Goal: Check status

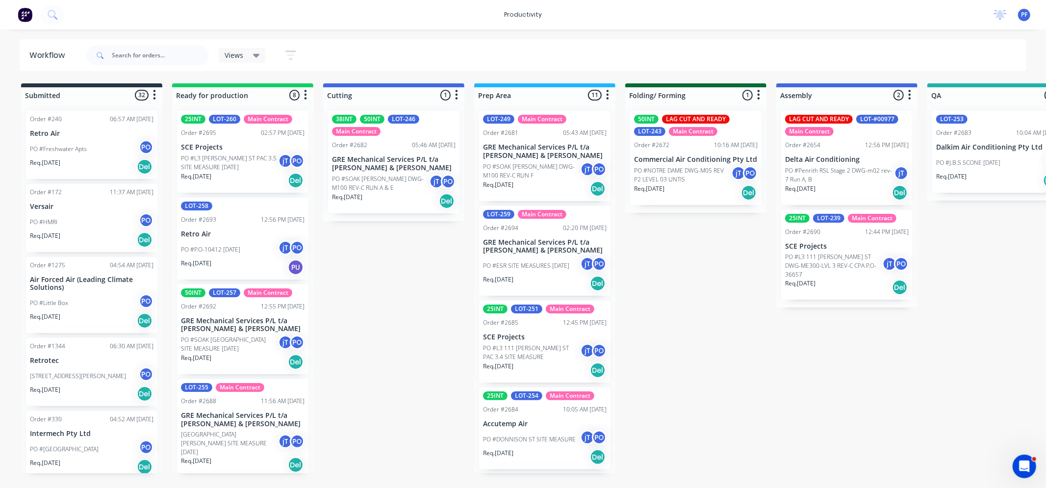
scroll to position [54, 0]
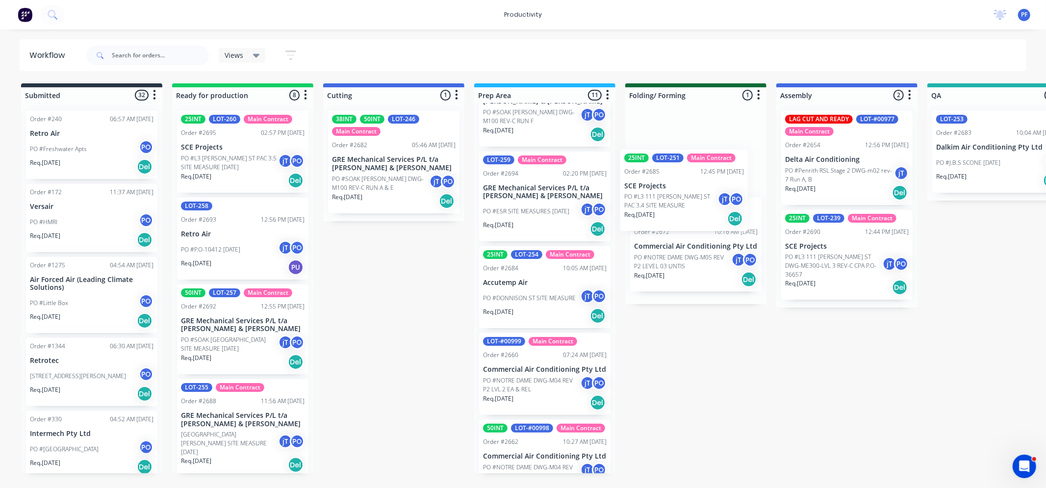
drag, startPoint x: 549, startPoint y: 287, endPoint x: 698, endPoint y: 187, distance: 178.9
click at [698, 187] on div "Submitted 32 Order #240 06:57 AM [DATE] Retro Air PO #Freshwater Apts PO Req. […" at bounding box center [953, 278] width 1920 height 390
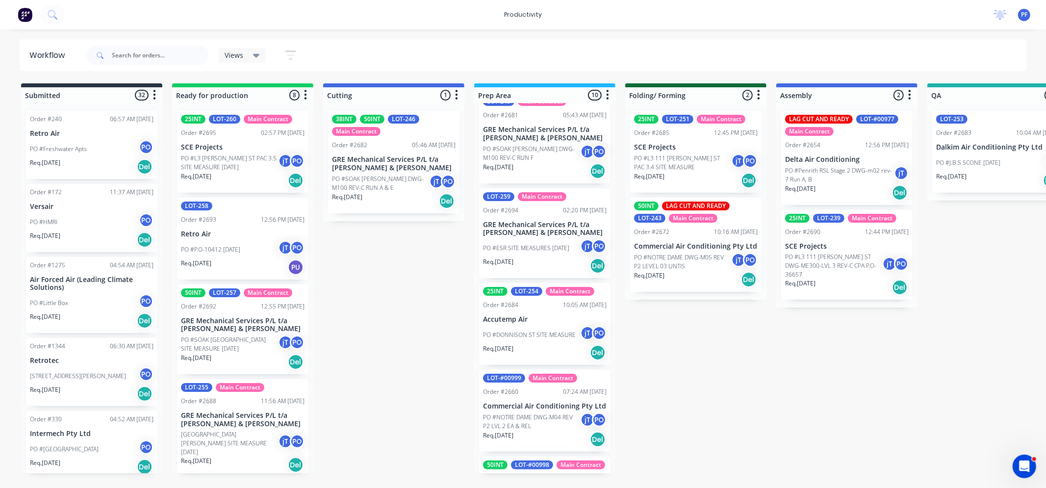
scroll to position [0, 0]
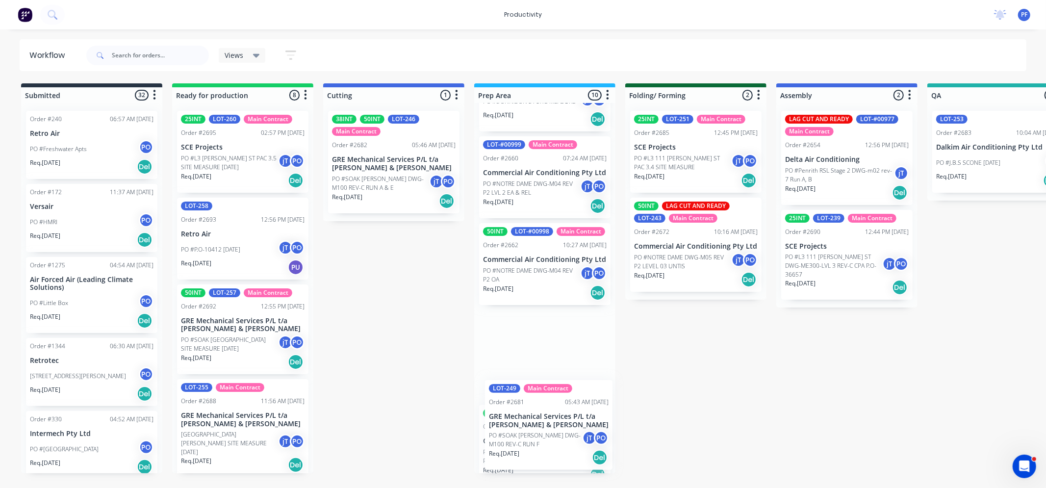
drag, startPoint x: 541, startPoint y: 155, endPoint x: 523, endPoint y: 405, distance: 250.3
click at [543, 419] on div "LOT-249 Main Contract Order #2681 05:43 AM 25/08/25 GRE Mechanical Services P/L…" at bounding box center [544, 288] width 141 height 370
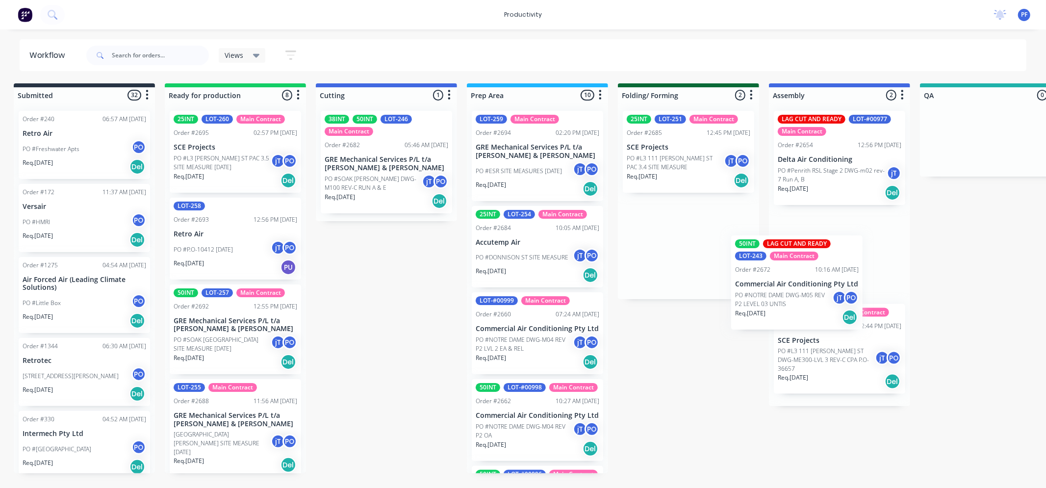
drag, startPoint x: 681, startPoint y: 252, endPoint x: 787, endPoint y: 295, distance: 114.2
click at [787, 295] on div "Submitted 32 Order #240 06:57 AM [DATE] Retro Air PO #Freshwater Apts PO Req. […" at bounding box center [945, 278] width 1920 height 390
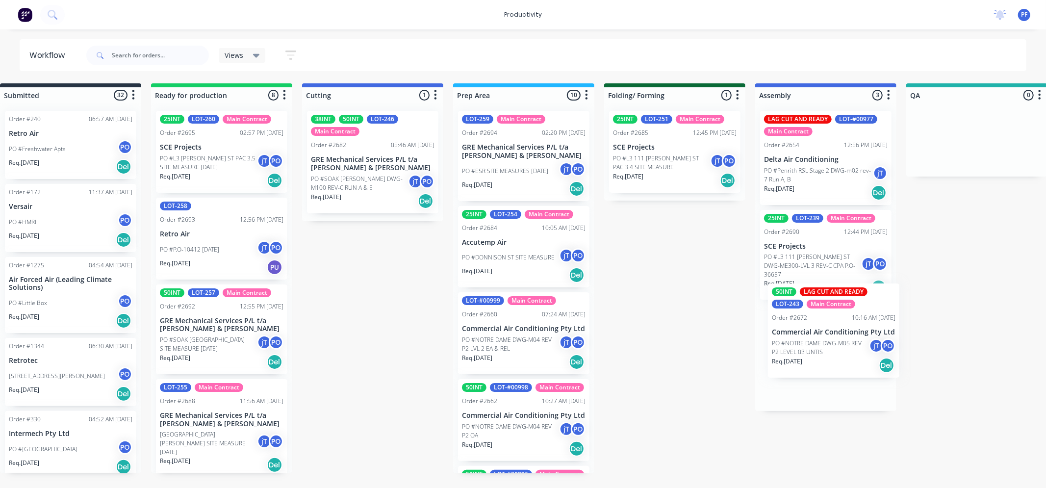
scroll to position [0, 26]
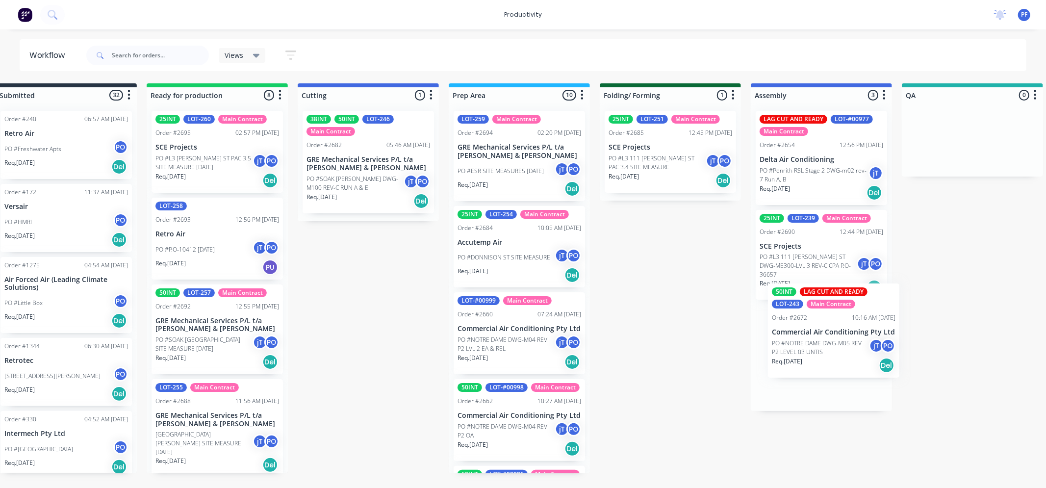
drag, startPoint x: 812, startPoint y: 234, endPoint x: 786, endPoint y: 301, distance: 71.1
click at [802, 326] on div "LAG CUT AND READY LOT-#00977 Main Contract Order #2654 12:56 PM [DATE] Delta Ai…" at bounding box center [821, 257] width 141 height 308
